Goal: Task Accomplishment & Management: Manage account settings

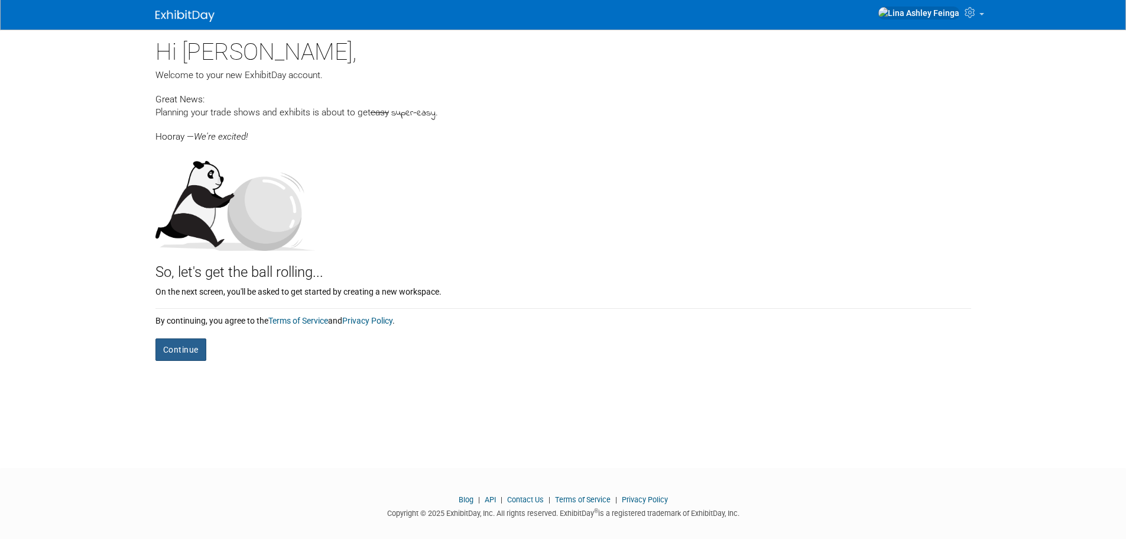
click at [179, 349] on button "Continue" at bounding box center [180, 349] width 51 height 22
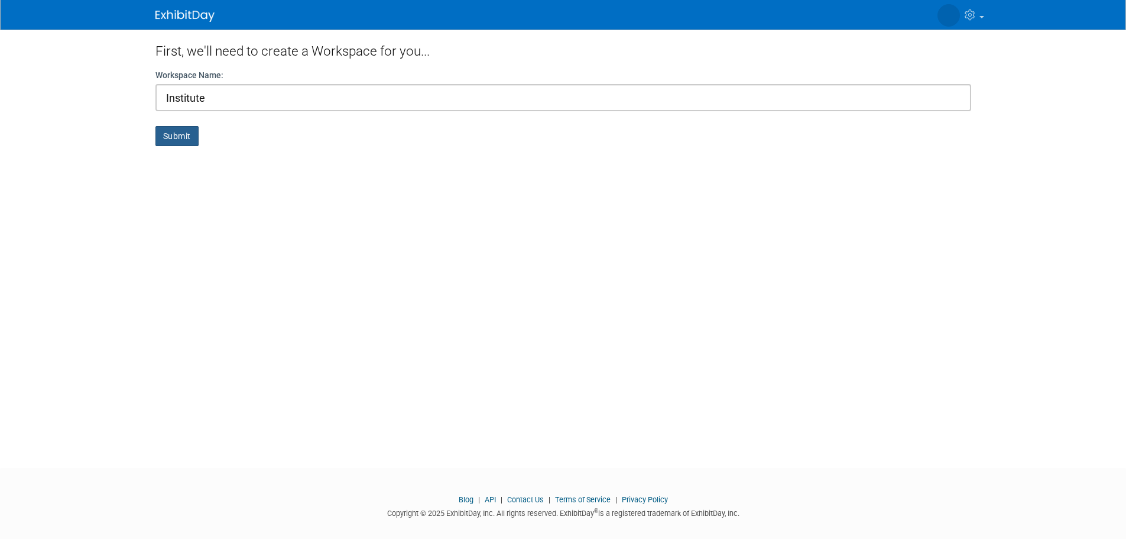
type input "Institute"
click at [183, 142] on button "Submit" at bounding box center [176, 136] width 43 height 20
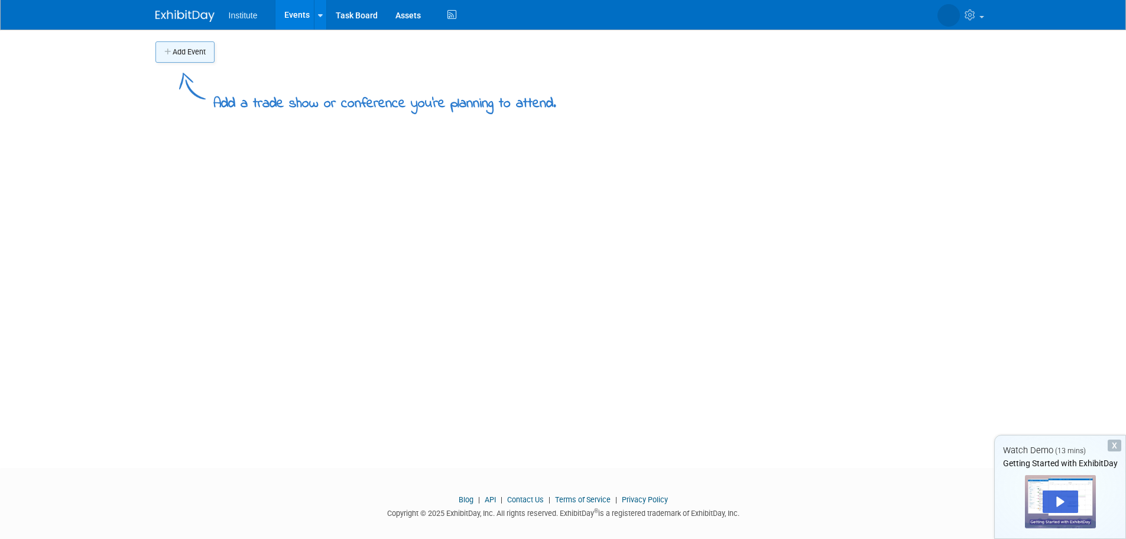
click at [173, 49] on button "Add Event" at bounding box center [184, 51] width 59 height 21
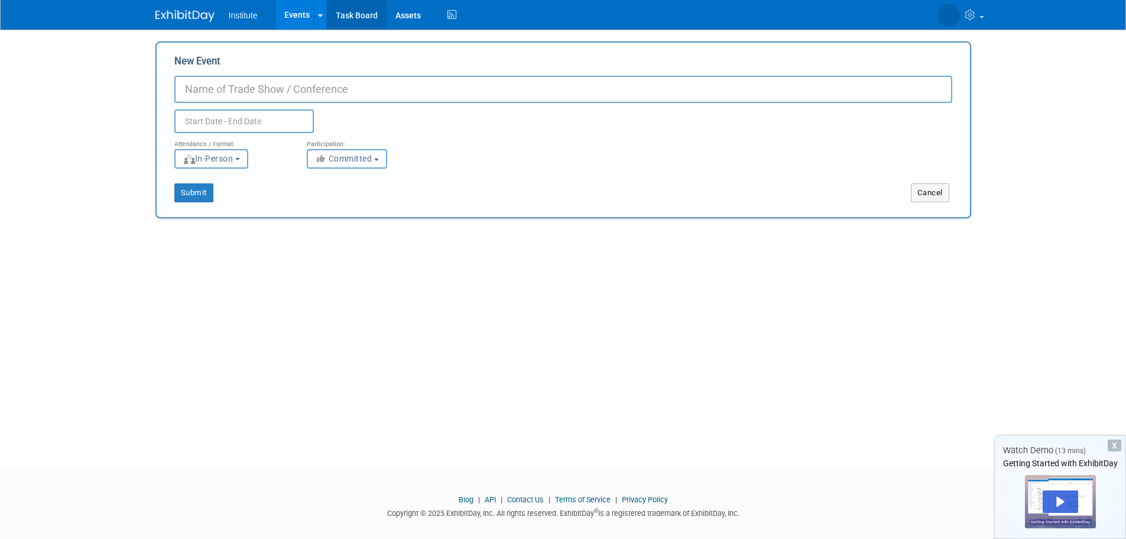
click at [352, 22] on link "Task Board" at bounding box center [357, 15] width 60 height 30
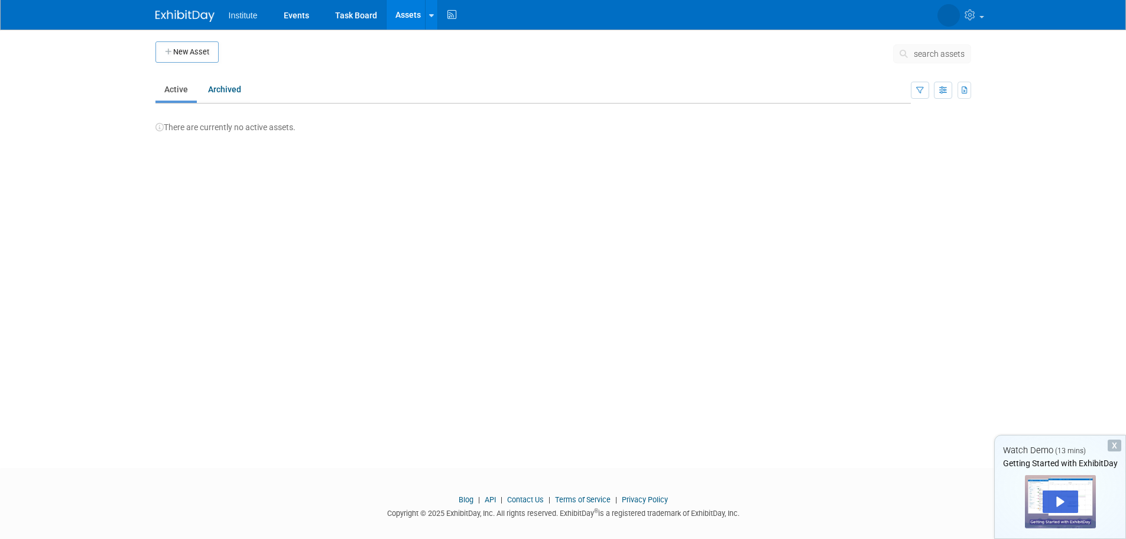
click at [241, 9] on li "Institute" at bounding box center [252, 10] width 46 height 17
click at [291, 18] on link "Events" at bounding box center [296, 15] width 43 height 30
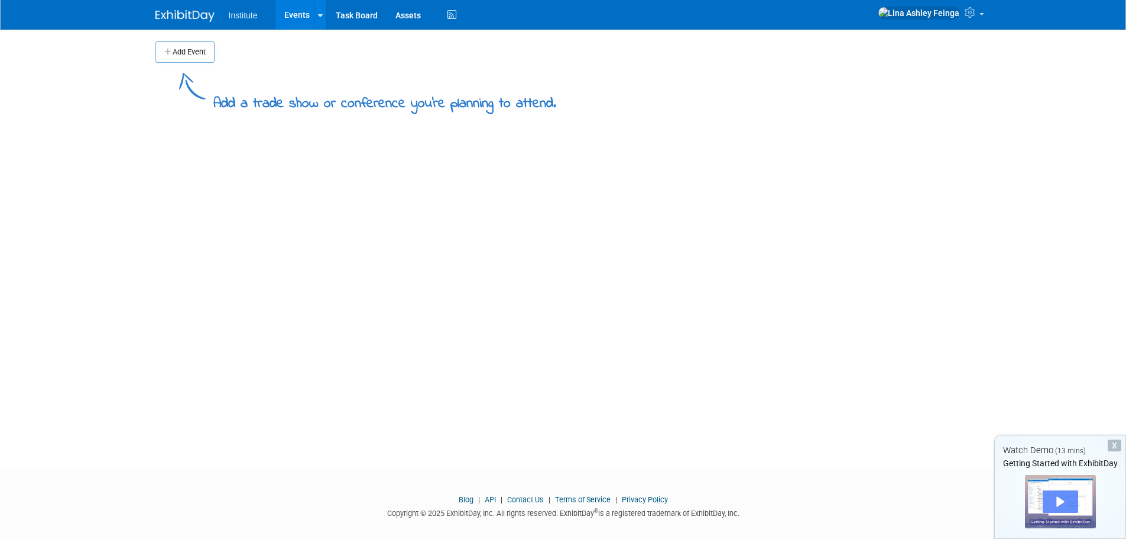
click at [1055, 498] on div "Play" at bounding box center [1060, 501] width 35 height 22
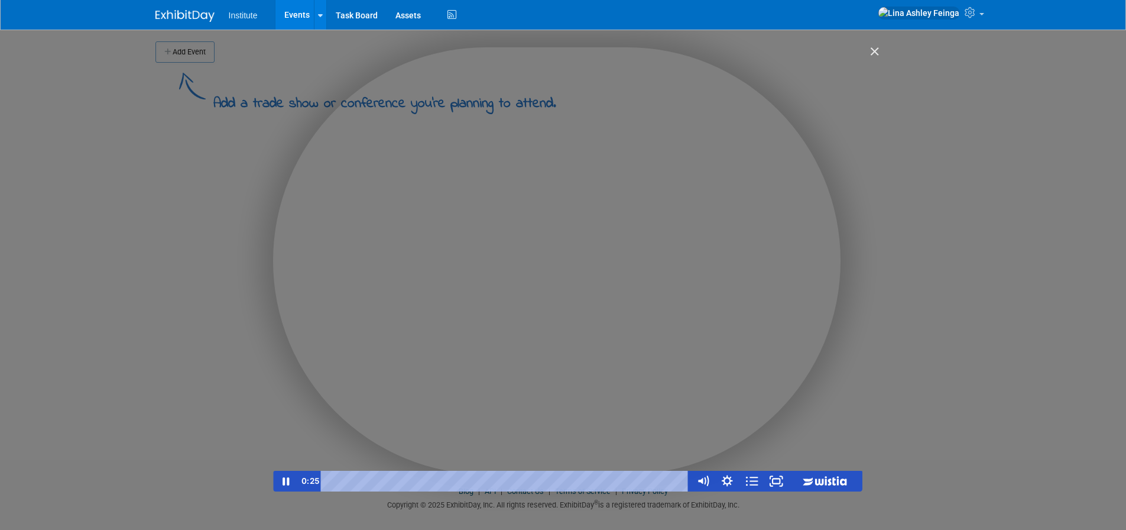
click at [341, 480] on div "Playbar" at bounding box center [507, 481] width 354 height 21
click at [356, 482] on button "●" at bounding box center [361, 481] width 10 height 21
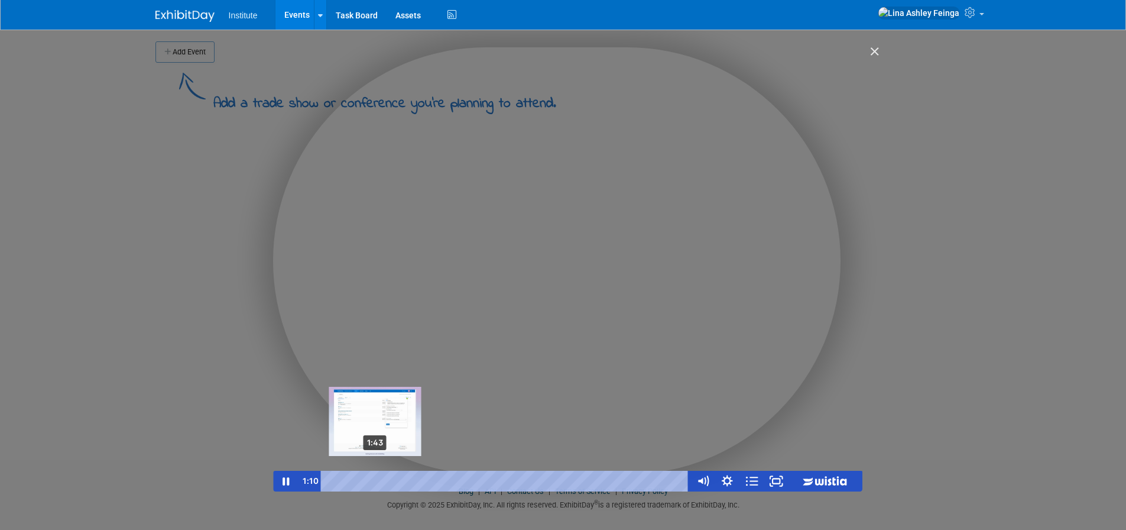
click at [376, 482] on div "1:43" at bounding box center [507, 481] width 354 height 21
click at [400, 479] on div "2:39" at bounding box center [507, 481] width 354 height 21
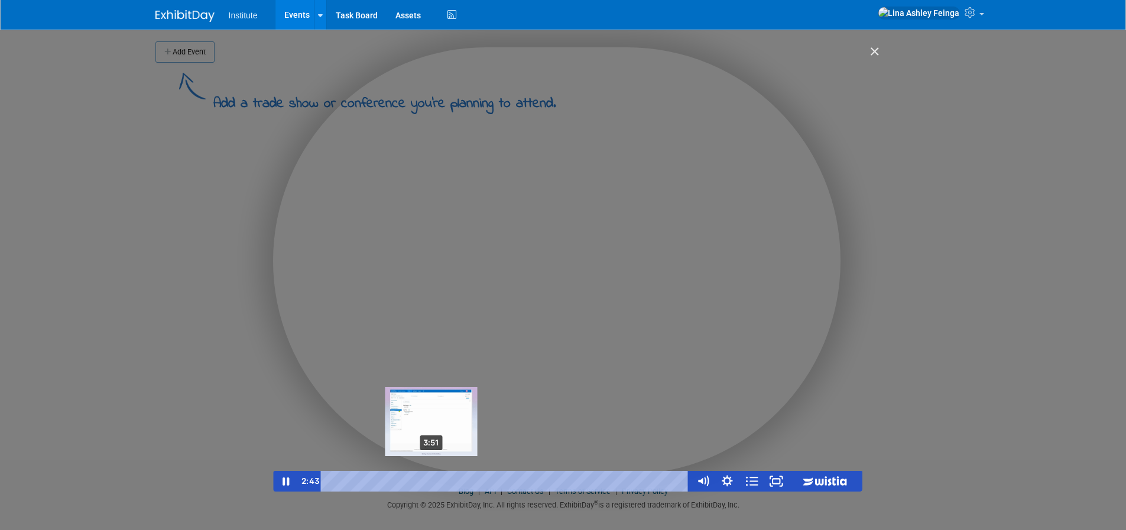
click at [432, 481] on div "3:51" at bounding box center [507, 481] width 354 height 21
click at [442, 481] on div "4:13" at bounding box center [507, 481] width 354 height 21
click at [457, 481] on div "4:48" at bounding box center [507, 481] width 354 height 21
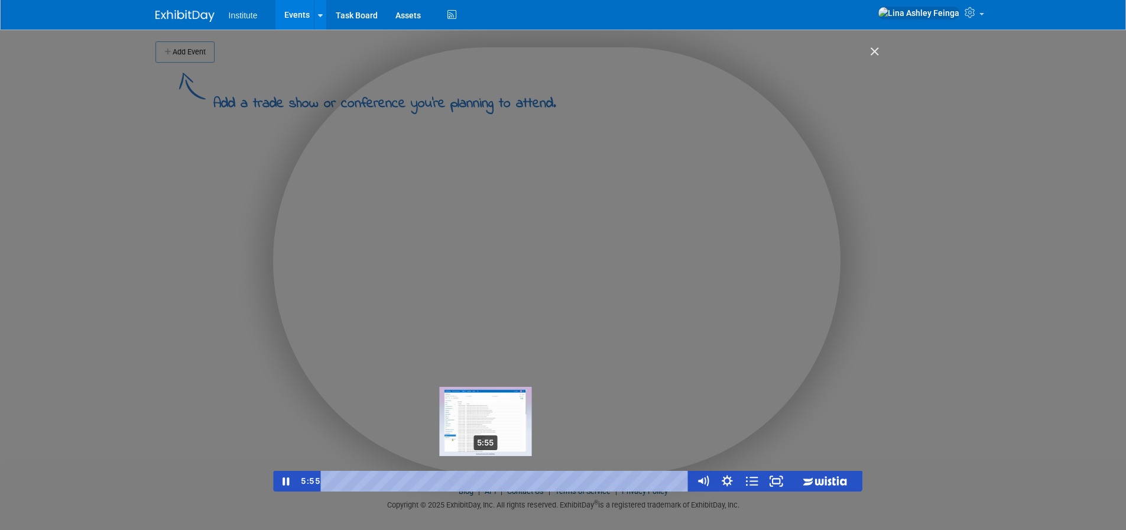
click at [486, 482] on div "5:55" at bounding box center [507, 481] width 354 height 21
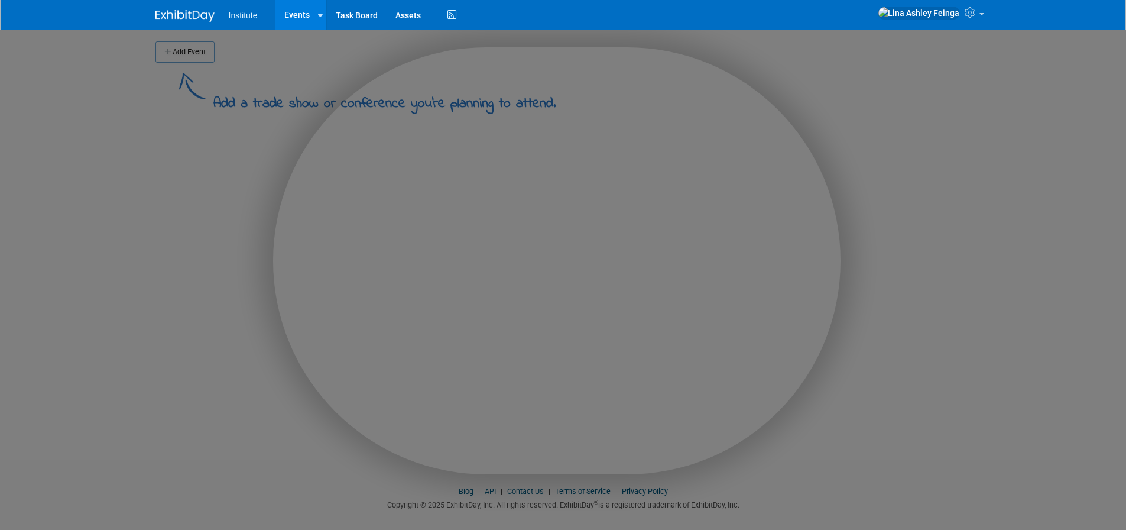
click at [878, 60] on div at bounding box center [567, 298] width 1135 height 596
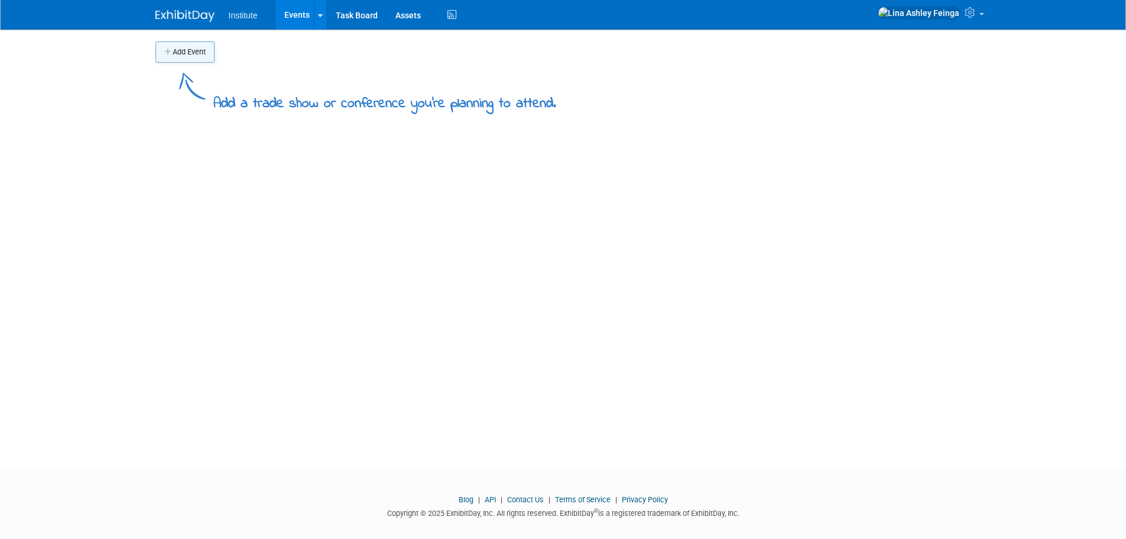
click at [201, 51] on button "Add Event" at bounding box center [184, 51] width 59 height 21
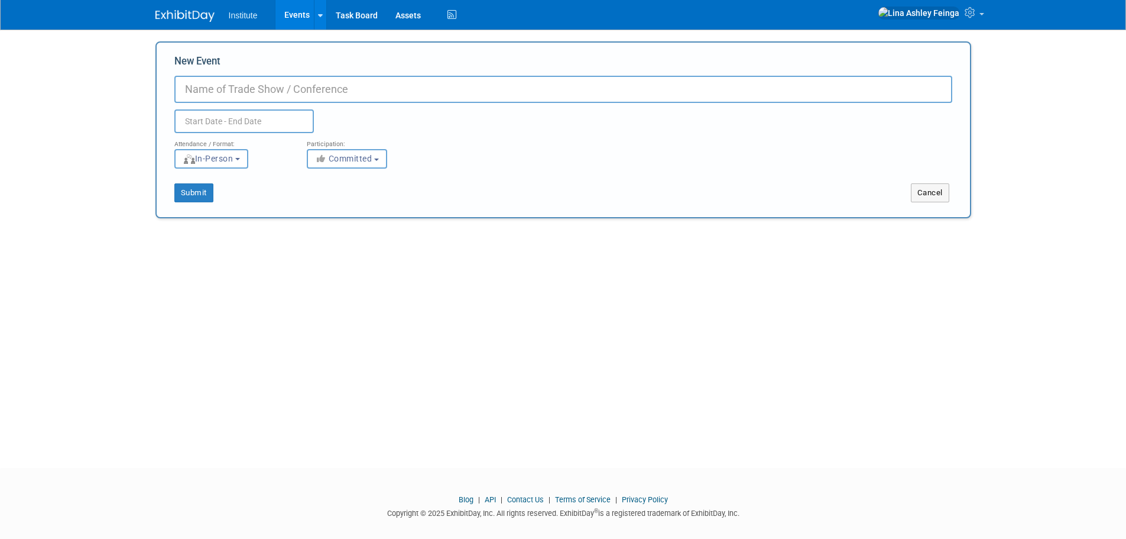
click at [213, 87] on input "New Event" at bounding box center [563, 89] width 778 height 27
type input "Attendance 2023"
click at [220, 120] on input "text" at bounding box center [244, 121] width 140 height 24
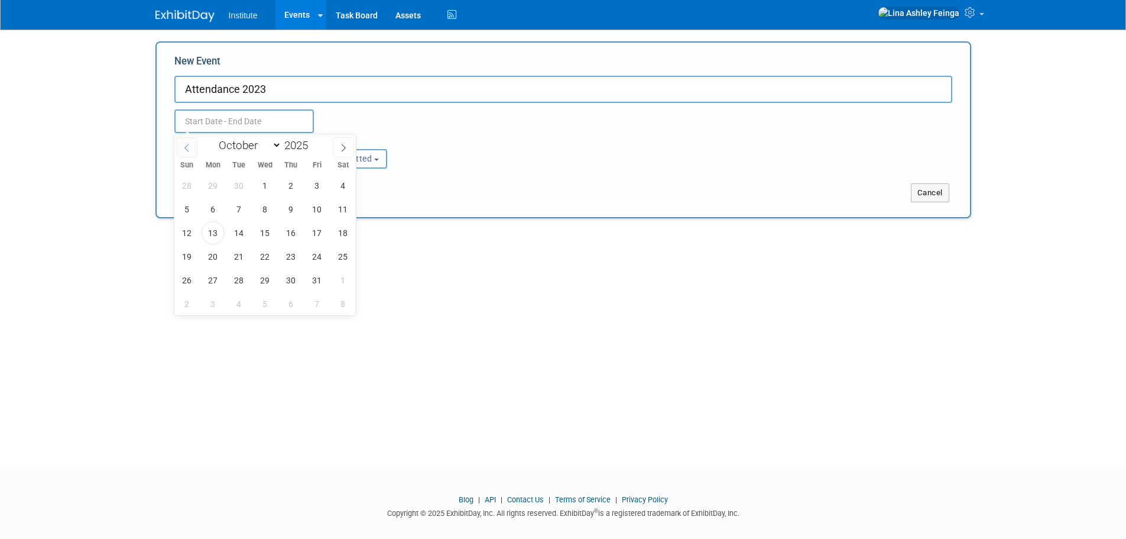
click at [180, 147] on span at bounding box center [186, 147] width 21 height 20
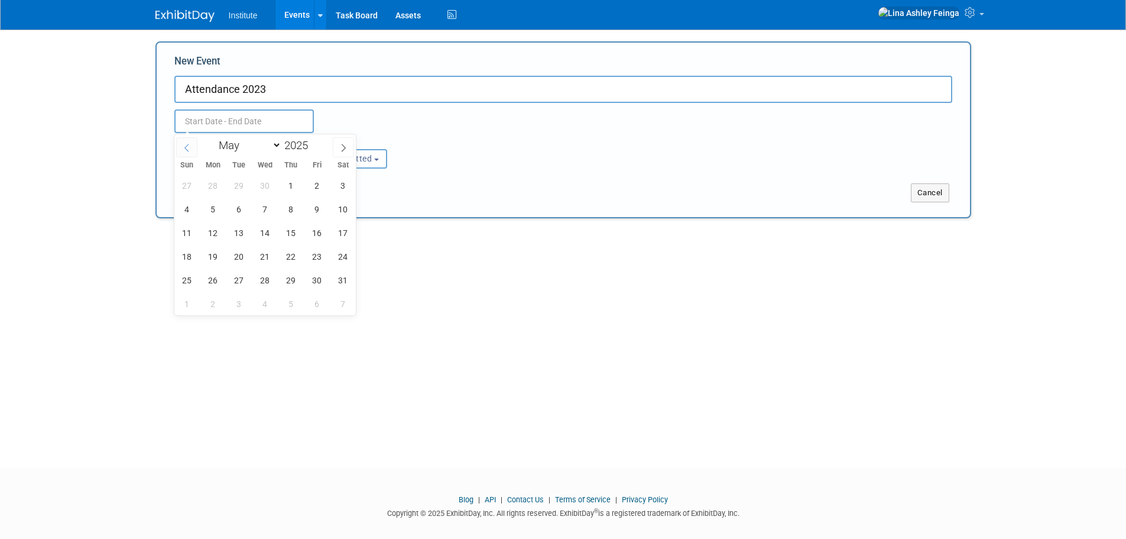
click at [180, 147] on span at bounding box center [186, 147] width 21 height 20
select select "0"
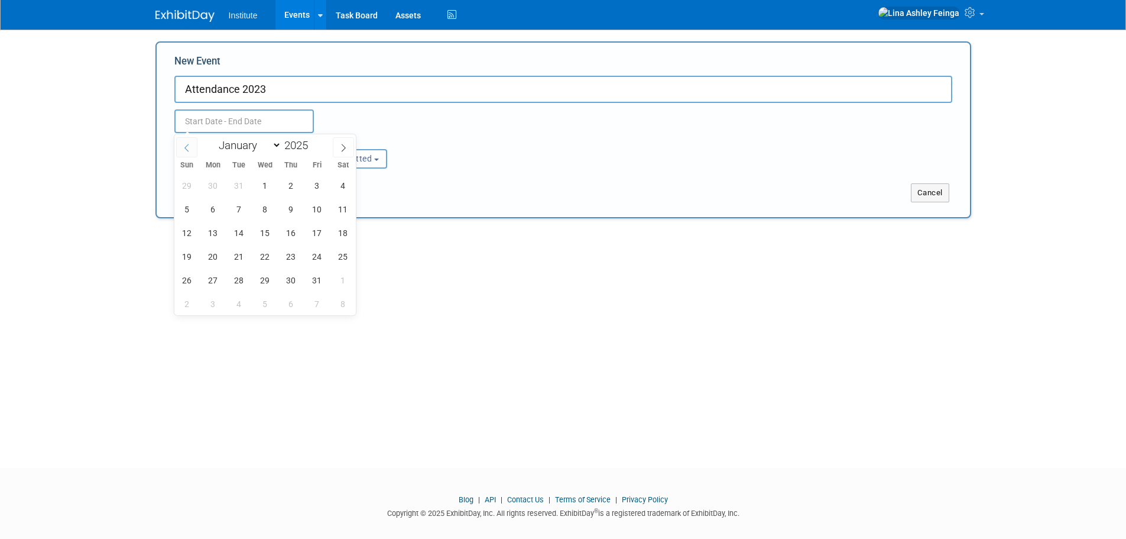
click at [180, 147] on span at bounding box center [186, 147] width 21 height 20
type input "2024"
click at [180, 147] on span at bounding box center [186, 147] width 21 height 20
select select "10"
click at [317, 192] on span "1" at bounding box center [317, 185] width 23 height 23
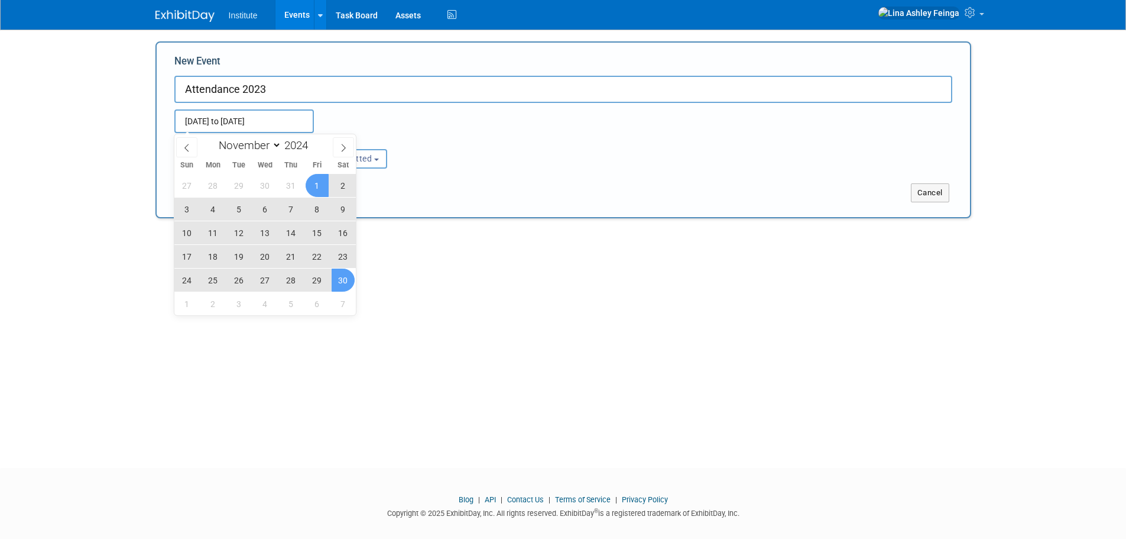
click at [339, 283] on span "30" at bounding box center [343, 279] width 23 height 23
type input "[DATE] to [DATE]"
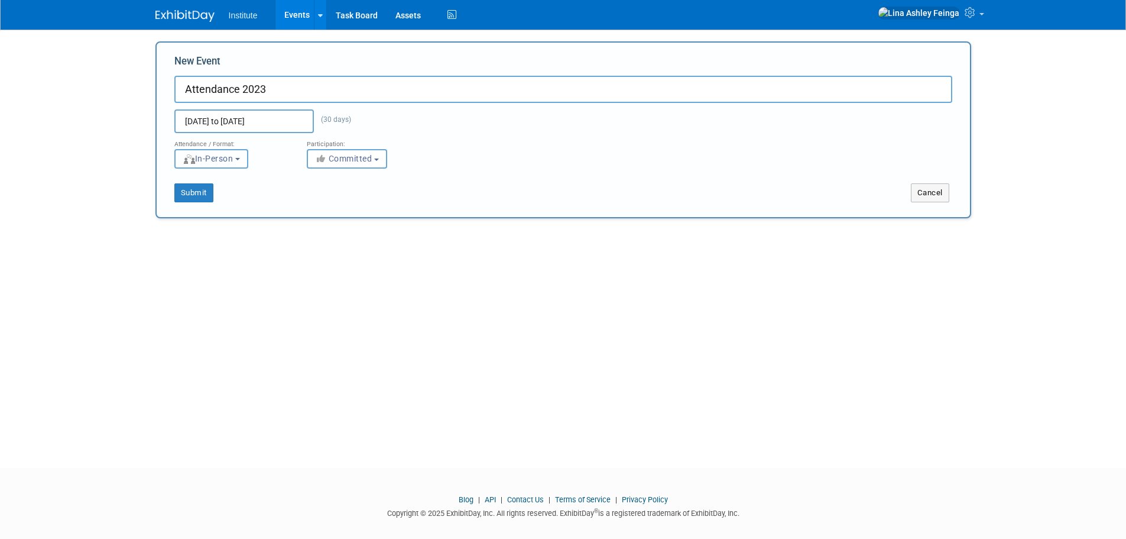
click at [232, 161] on span "In-Person" at bounding box center [208, 158] width 51 height 9
click at [327, 162] on icon "button" at bounding box center [322, 158] width 14 height 8
click at [198, 194] on button "Submit" at bounding box center [193, 192] width 39 height 19
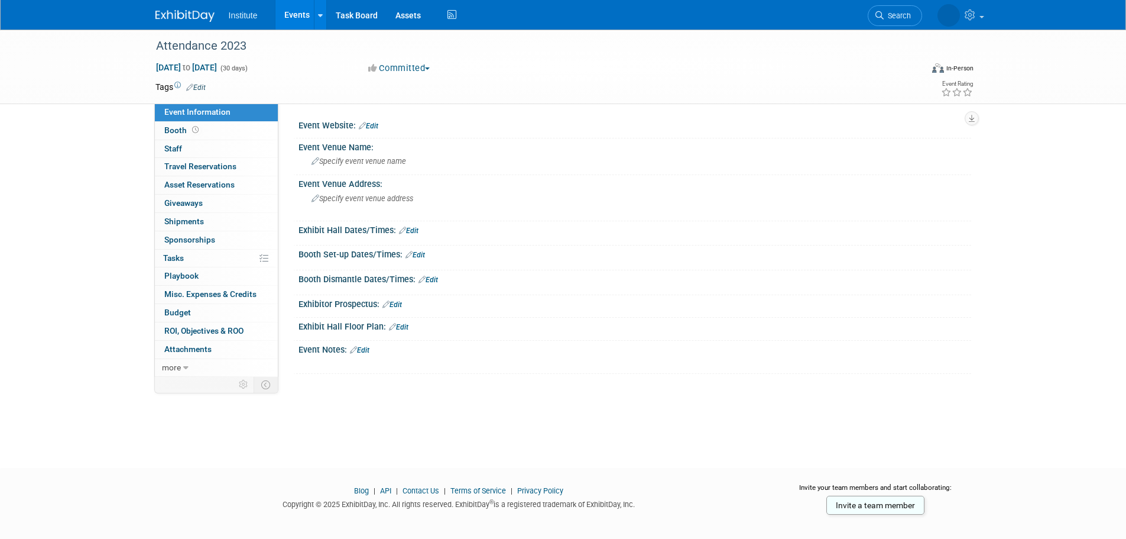
click at [211, 112] on span "Event Information" at bounding box center [197, 111] width 66 height 9
click at [198, 258] on link "0% Tasks 0%" at bounding box center [216, 258] width 123 height 18
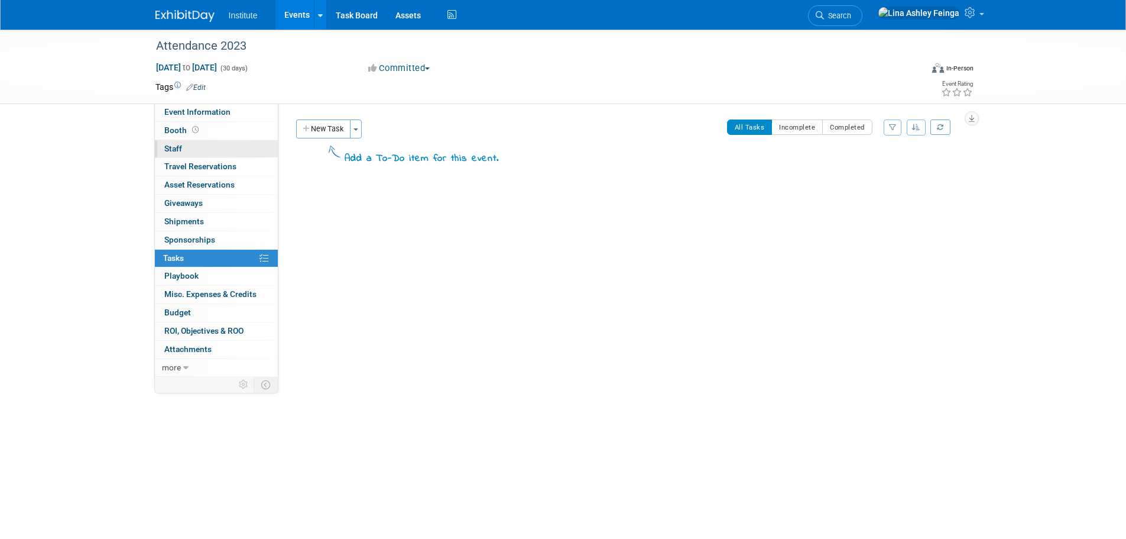
click at [200, 157] on link "0 Staff 0" at bounding box center [216, 149] width 123 height 18
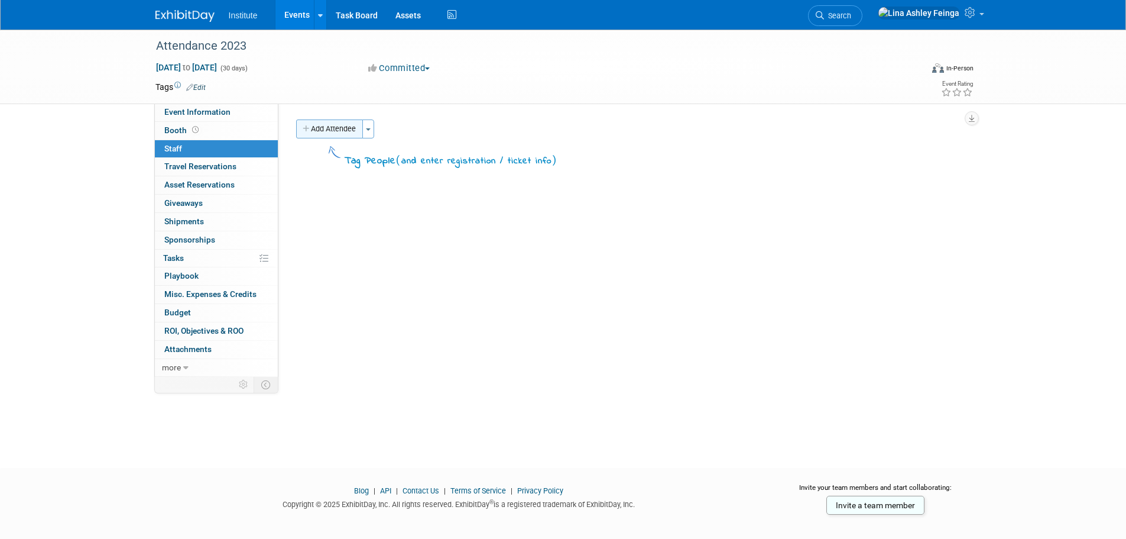
click at [354, 131] on button "Add Attendee" at bounding box center [329, 128] width 67 height 19
select select "98dce394-083c-4291-a172-76f16c1d71ac"
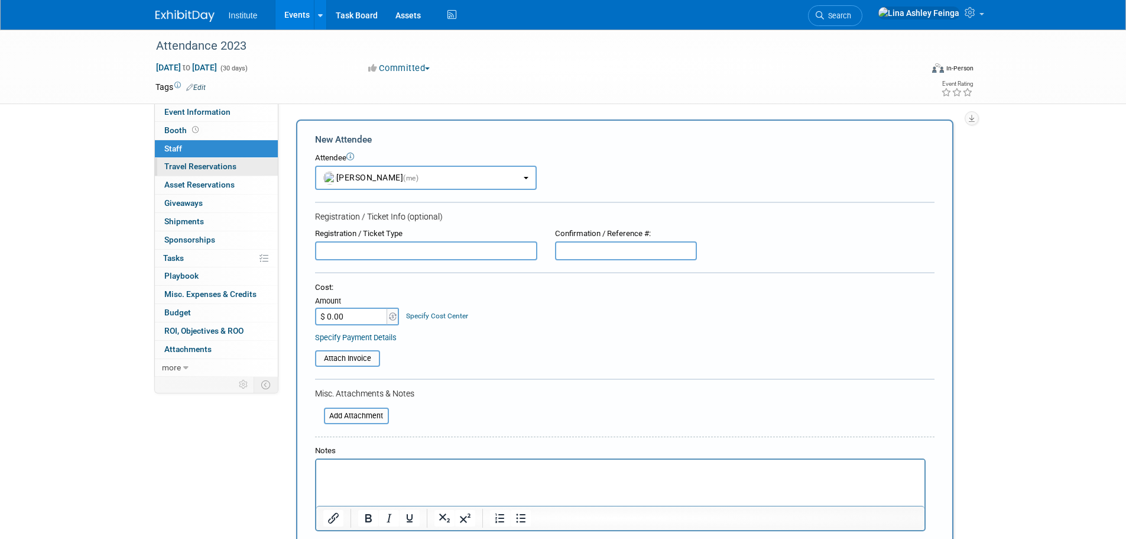
click at [207, 167] on span "Travel Reservations 0" at bounding box center [200, 165] width 72 height 9
